Goal: Transaction & Acquisition: Purchase product/service

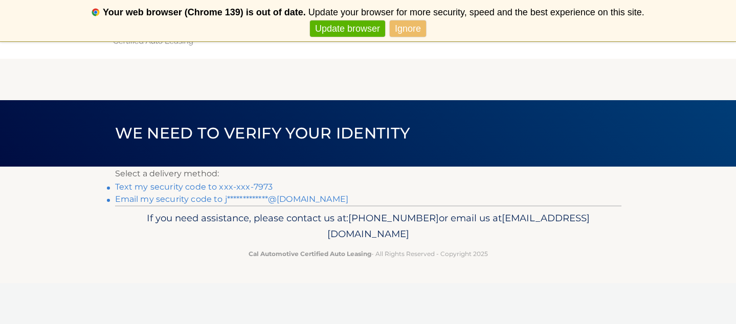
click at [267, 190] on link "Text my security code to xxx-xxx-7973" at bounding box center [194, 187] width 158 height 10
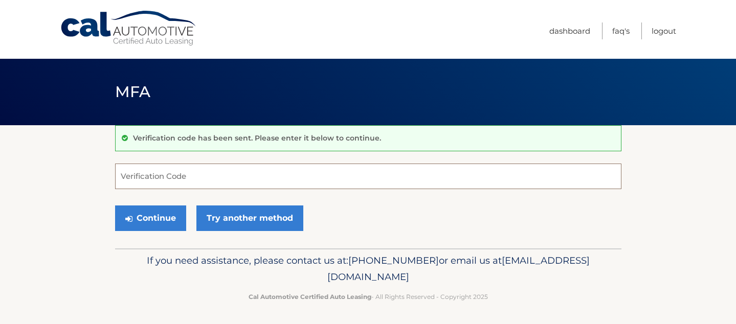
click at [267, 177] on input "Verification Code" at bounding box center [368, 177] width 506 height 26
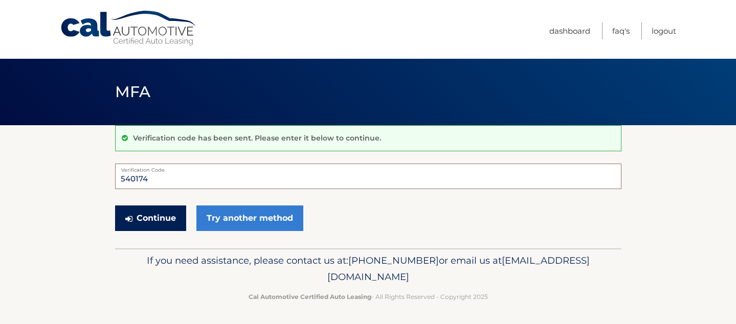
type input "540174"
click at [152, 216] on button "Continue" at bounding box center [150, 219] width 71 height 26
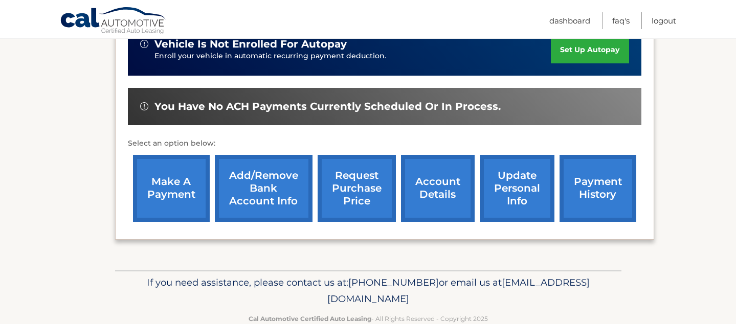
scroll to position [358, 0]
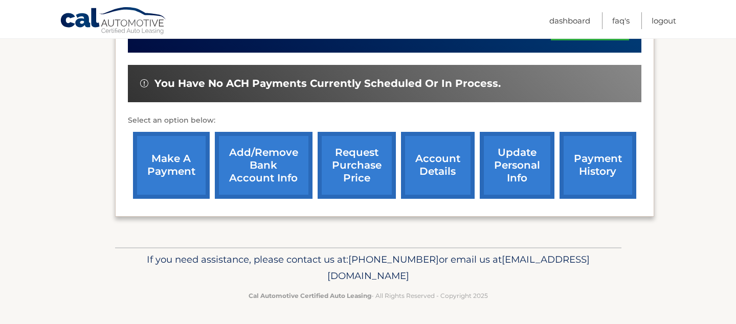
click at [187, 171] on link "make a payment" at bounding box center [171, 165] width 77 height 67
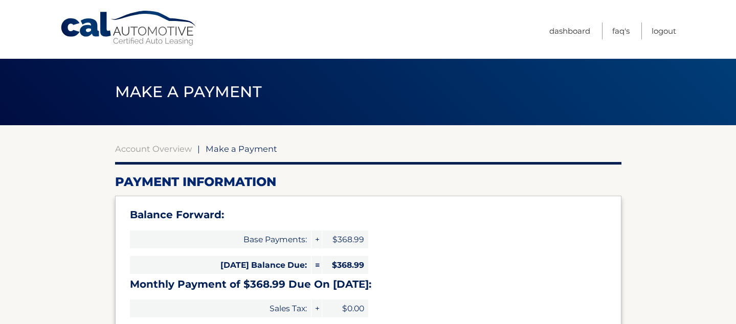
select select "MGNlZGZkMDEtYjQ1Yi00MzZlLThkNDYtMGZhMjZkZTVkZTkx"
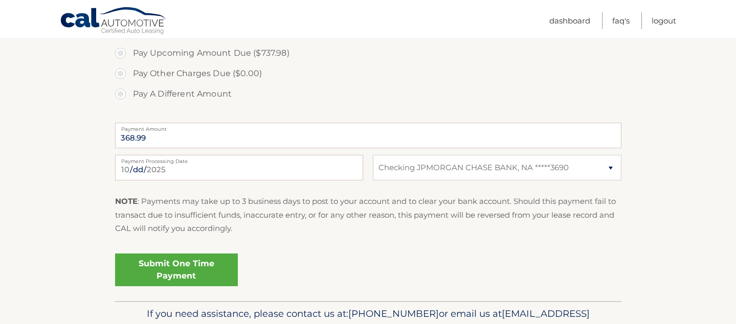
scroll to position [404, 0]
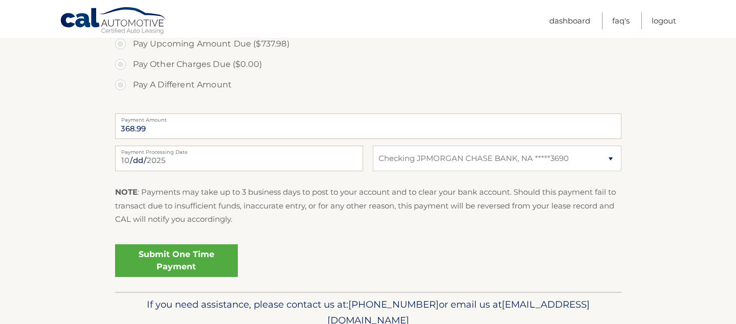
click at [213, 268] on link "Submit One Time Payment" at bounding box center [176, 260] width 123 height 33
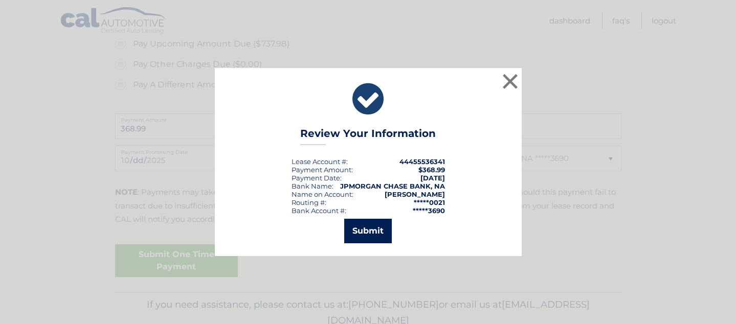
click at [348, 229] on button "Submit" at bounding box center [368, 231] width 48 height 25
